Goal: Find specific page/section: Find specific page/section

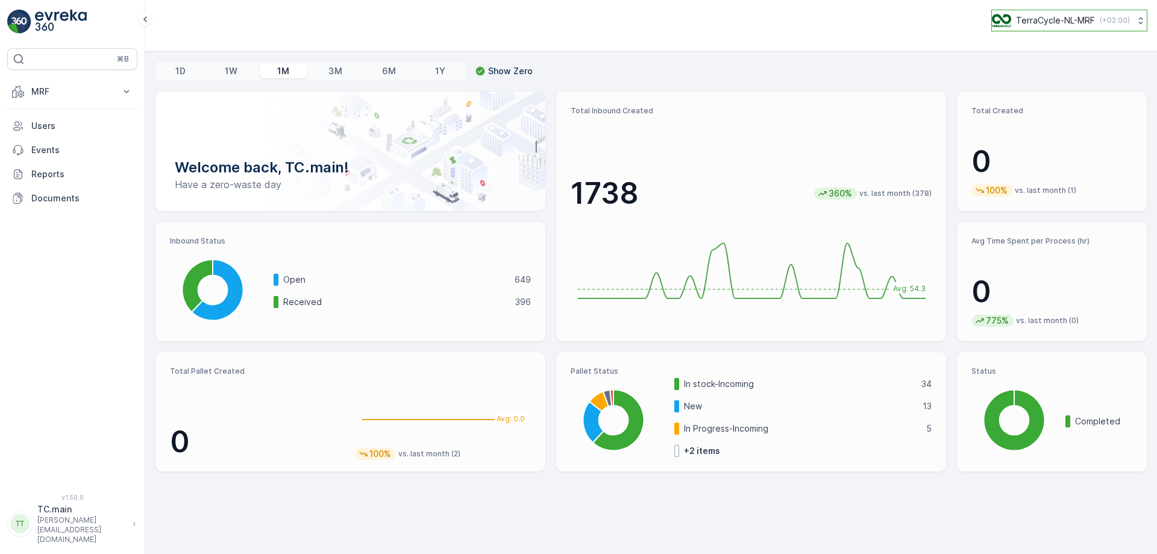
click at [1066, 11] on button "TerraCycle-NL-MRF ( +02:00 )" at bounding box center [1070, 21] width 156 height 22
type input "U"
type input "FR"
click at [1045, 79] on span "TerraCycle- FR02 -MRF" at bounding box center [1067, 74] width 134 height 12
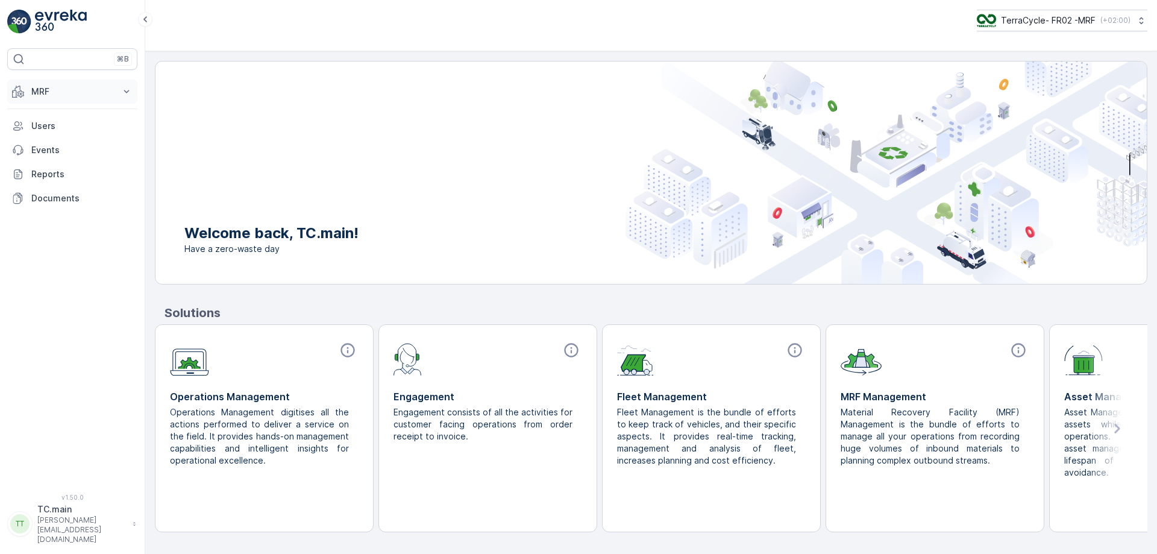
click at [119, 92] on button "MRF" at bounding box center [72, 92] width 130 height 24
click at [67, 143] on link "Palette" at bounding box center [82, 145] width 112 height 17
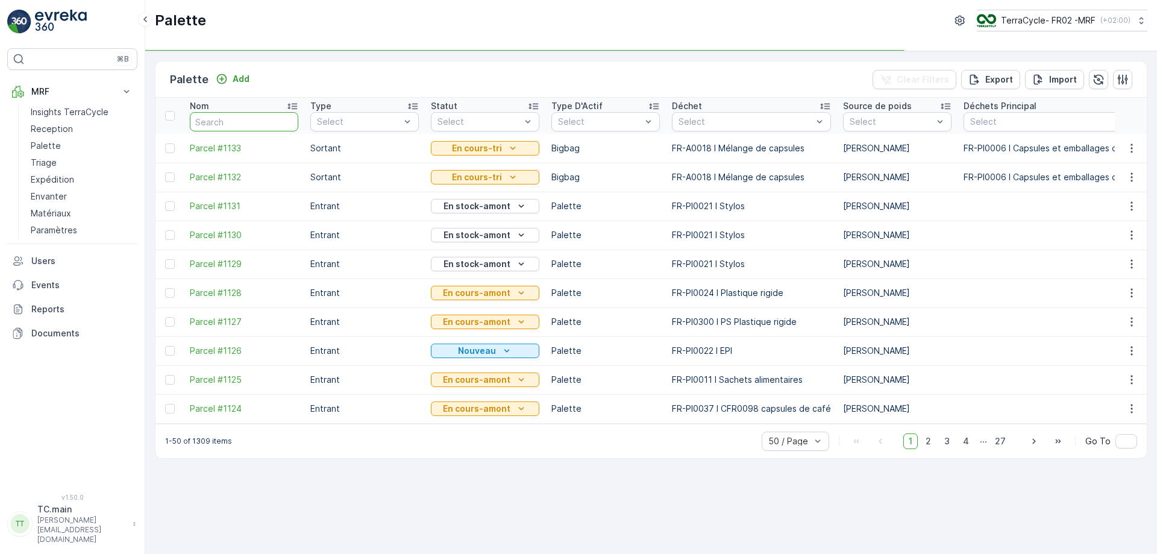
click at [219, 128] on input "text" at bounding box center [244, 121] width 109 height 19
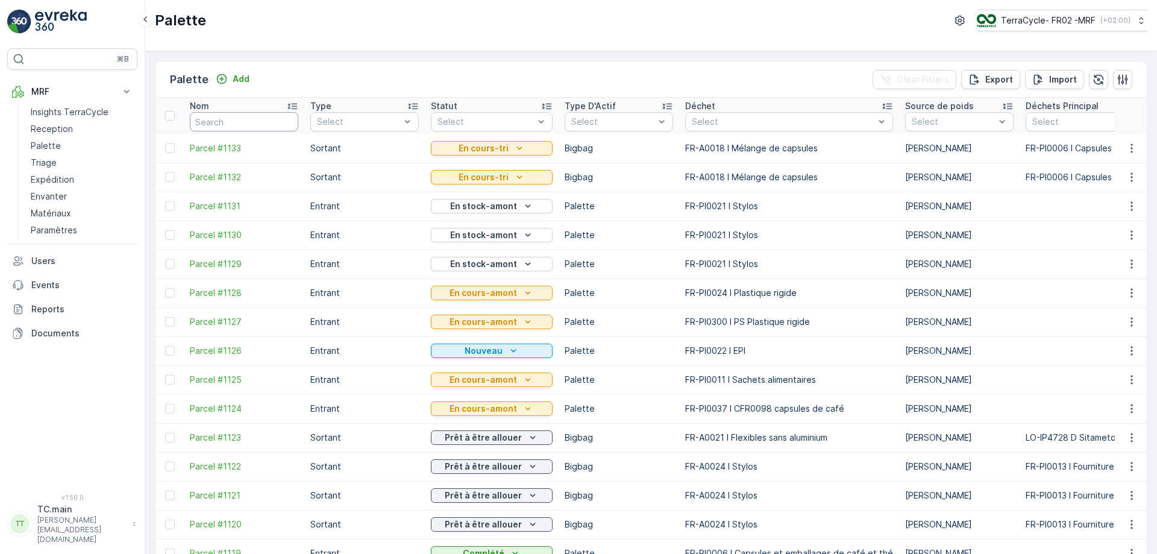
click at [220, 119] on input "text" at bounding box center [244, 121] width 109 height 19
type input "fd741"
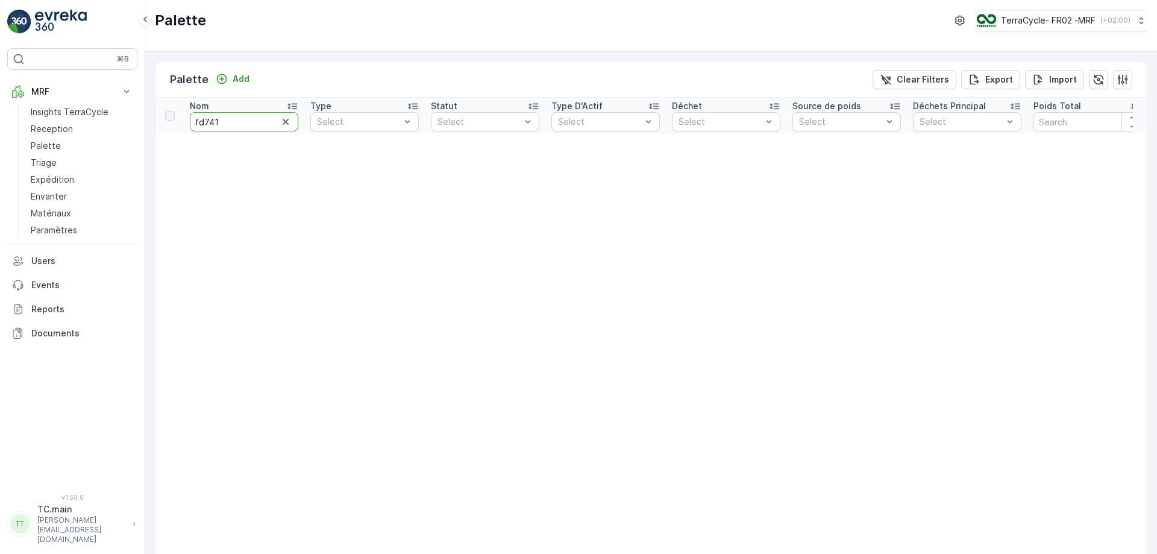
drag, startPoint x: 236, startPoint y: 124, endPoint x: 169, endPoint y: 125, distance: 66.3
